Goal: Task Accomplishment & Management: Use online tool/utility

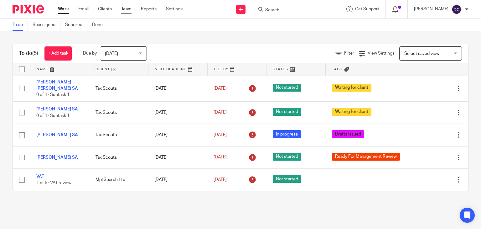
click at [129, 8] on link "Team" at bounding box center [126, 9] width 10 height 6
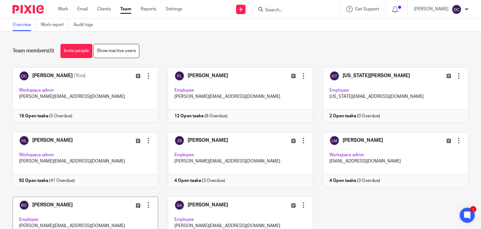
click at [90, 216] on link at bounding box center [80, 224] width 155 height 55
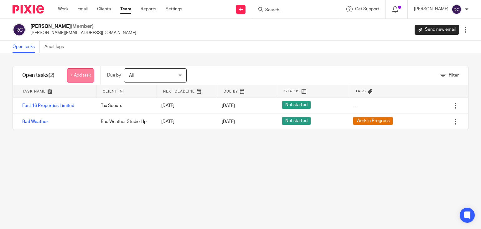
click at [86, 76] on link "+ Add task" at bounding box center [80, 75] width 27 height 14
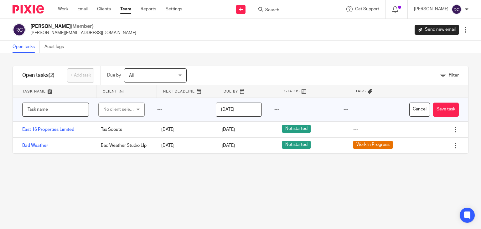
click at [63, 108] on input "text" at bounding box center [55, 109] width 67 height 14
type input "Aqualuxe YE"
click at [121, 108] on div "No client selected" at bounding box center [119, 109] width 33 height 13
type input "Aqua"
click at [120, 144] on li "Aqualuxe Limited" at bounding box center [119, 140] width 44 height 13
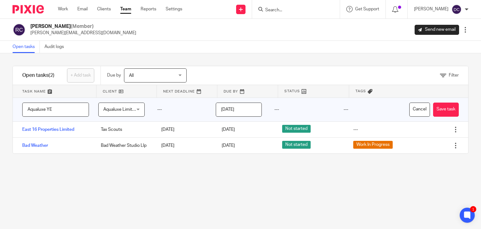
click at [245, 111] on input "[DATE]" at bounding box center [239, 109] width 46 height 14
click at [434, 109] on button "Save task" at bounding box center [446, 109] width 26 height 14
